Goal: Task Accomplishment & Management: Complete application form

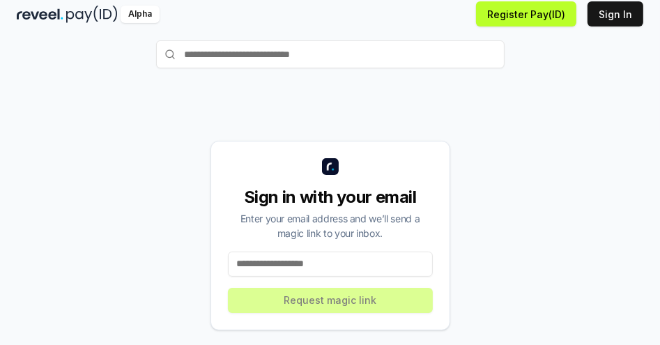
scroll to position [75, 0]
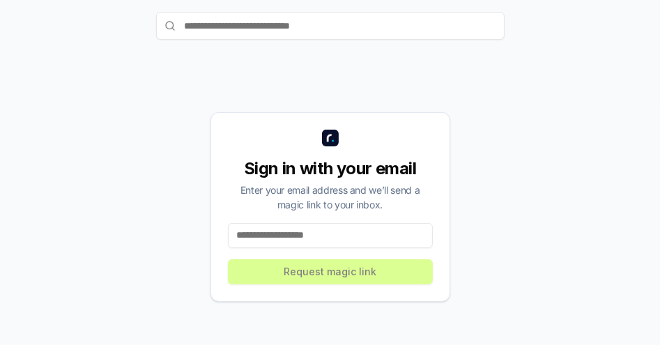
click at [308, 235] on input at bounding box center [330, 235] width 205 height 25
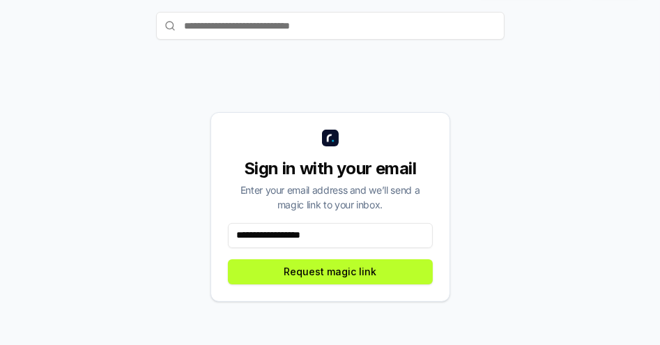
type input "**********"
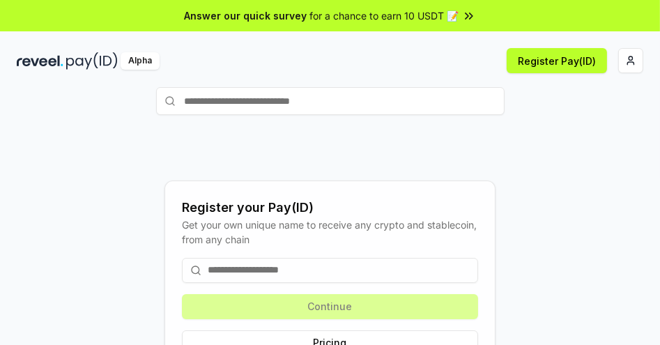
scroll to position [75, 0]
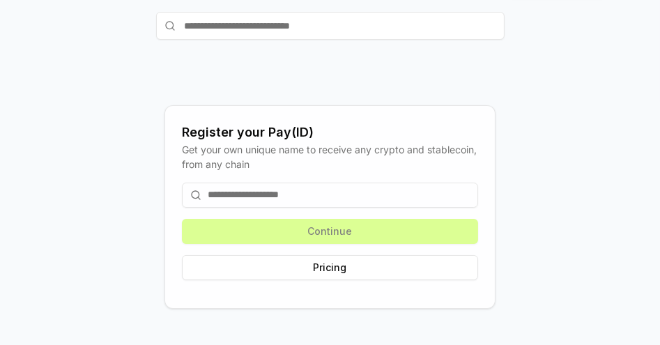
click at [313, 198] on input at bounding box center [330, 194] width 296 height 25
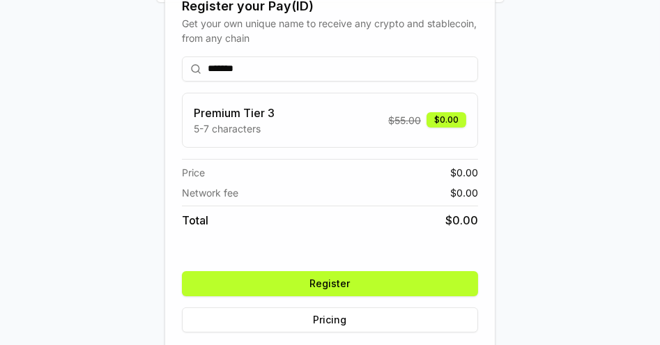
scroll to position [127, 0]
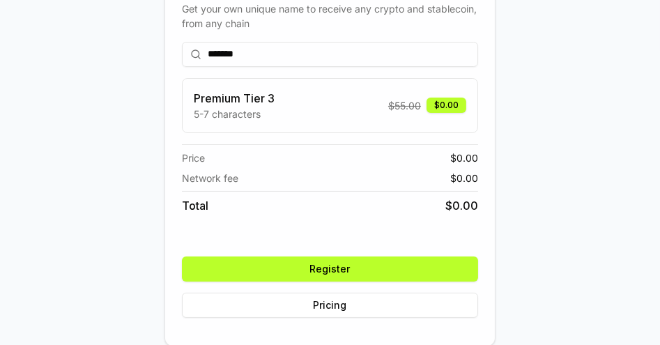
type input "*******"
click at [318, 265] on button "Register" at bounding box center [330, 268] width 296 height 25
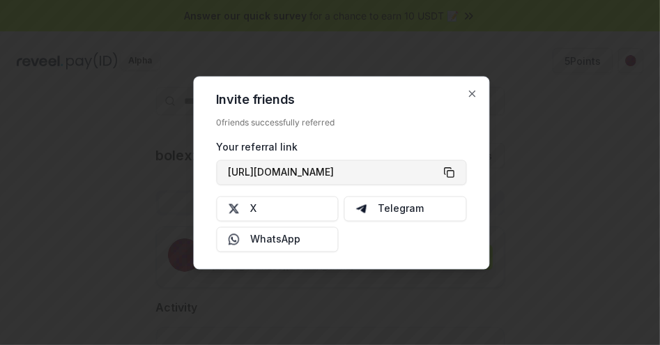
click at [447, 173] on button "https://reveel.id/refer/bolexzy" at bounding box center [341, 171] width 250 height 25
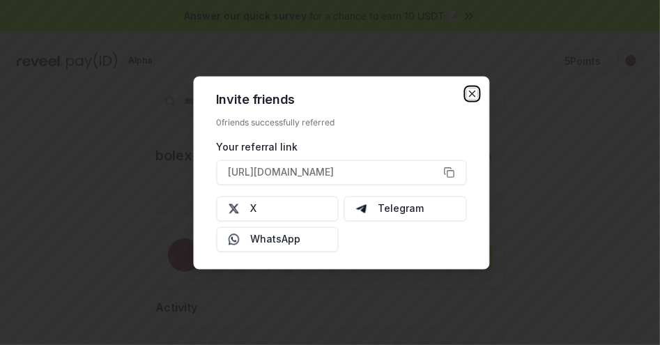
click at [471, 95] on icon "button" at bounding box center [471, 93] width 11 height 11
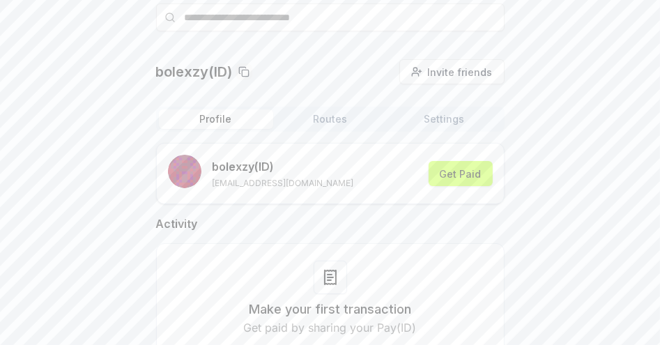
scroll to position [112, 0]
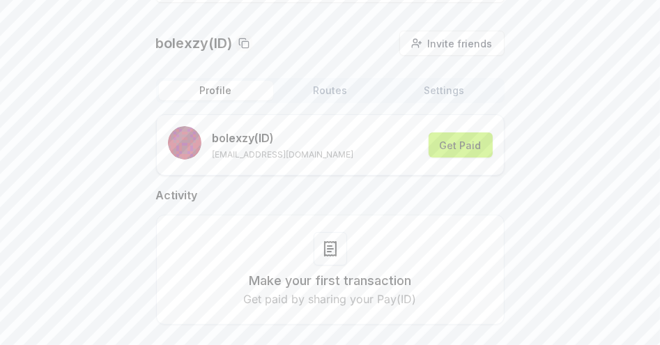
click at [462, 141] on button "Get Paid" at bounding box center [460, 144] width 64 height 25
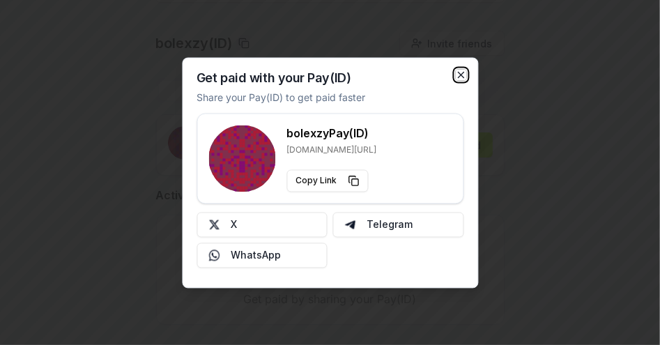
click at [462, 77] on icon "button" at bounding box center [461, 75] width 6 height 6
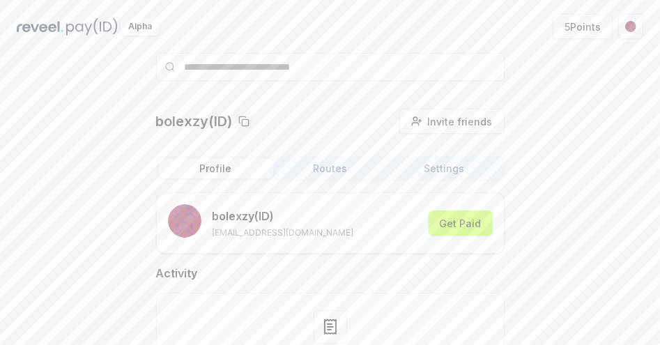
scroll to position [0, 0]
